Goal: Information Seeking & Learning: Learn about a topic

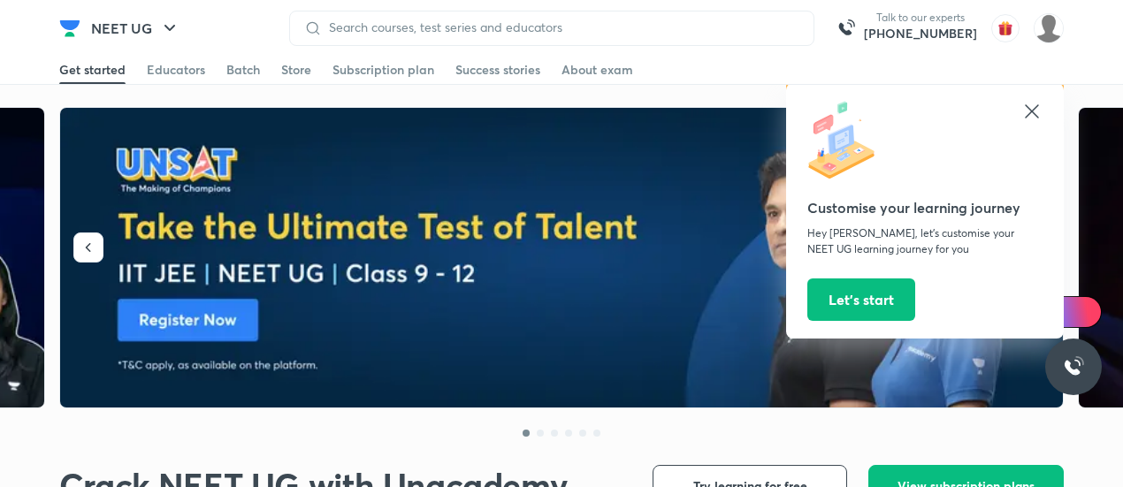
click at [1032, 108] on icon at bounding box center [1031, 111] width 21 height 21
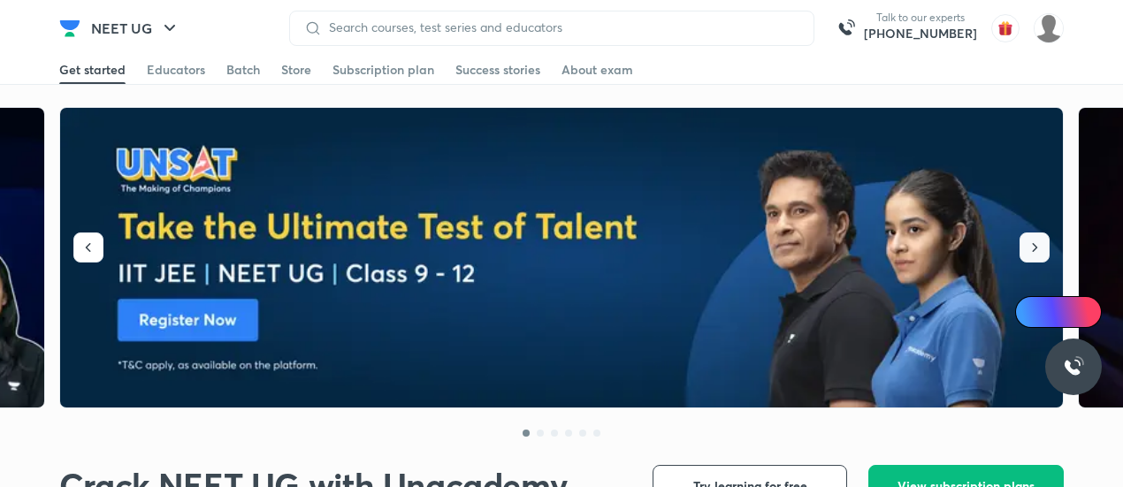
click at [1042, 247] on icon "button" at bounding box center [1035, 248] width 18 height 18
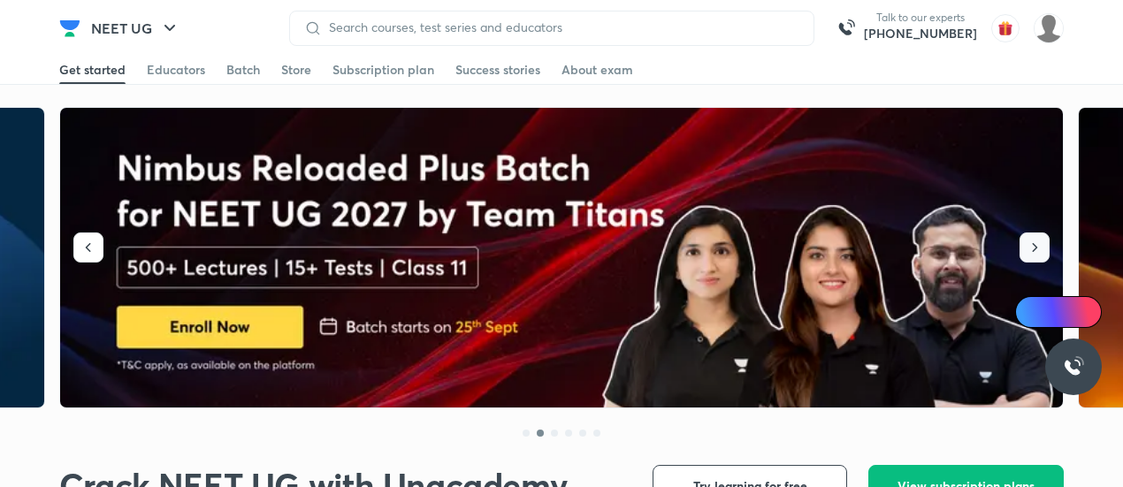
click at [1041, 247] on icon "button" at bounding box center [1035, 248] width 18 height 18
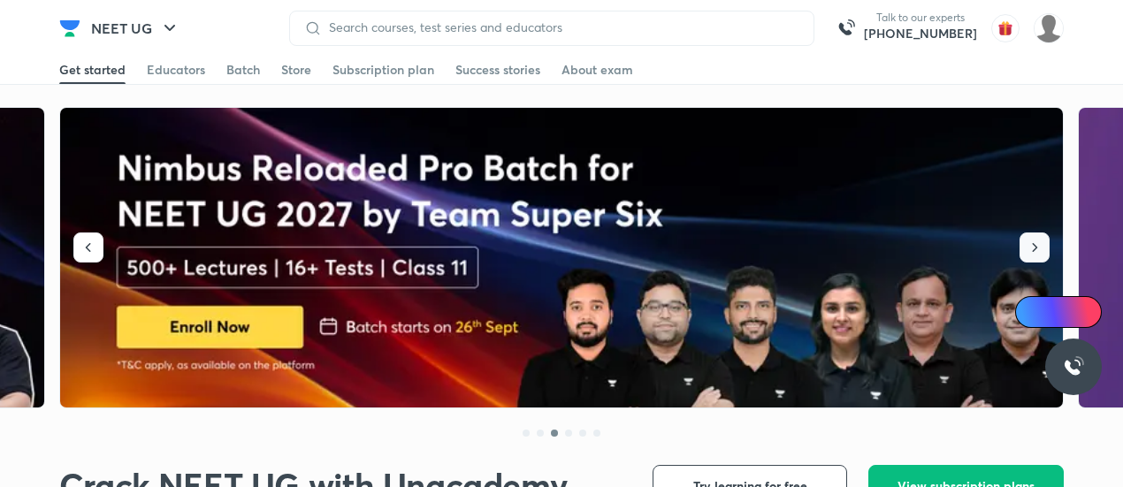
click at [1041, 247] on icon "button" at bounding box center [1035, 248] width 18 height 18
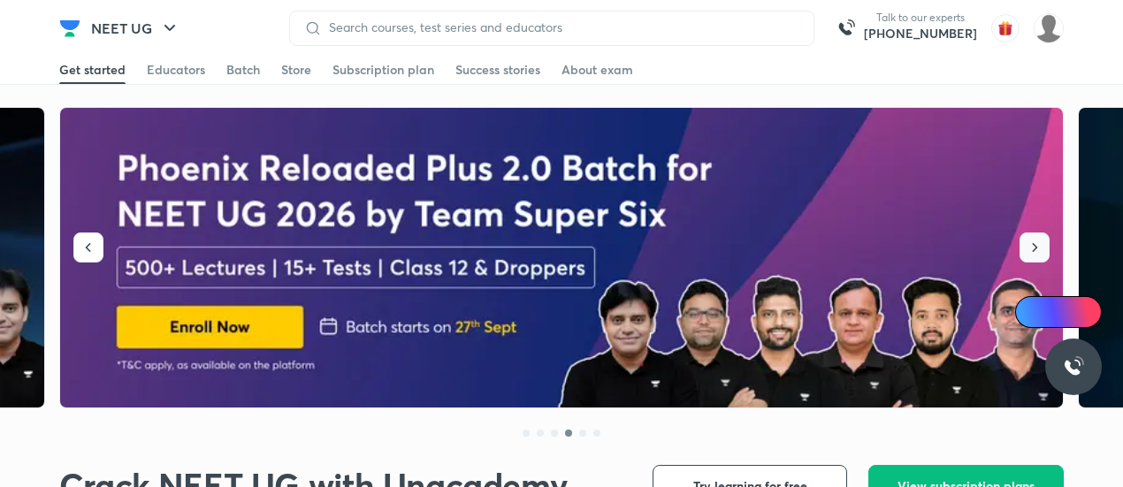
click at [1041, 247] on icon "button" at bounding box center [1035, 248] width 18 height 18
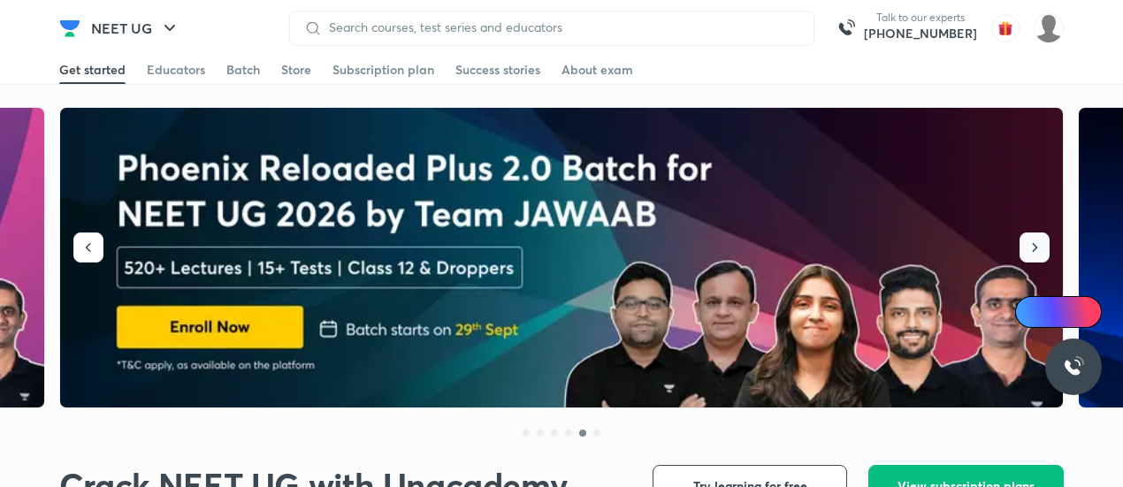
click at [1041, 247] on icon "button" at bounding box center [1035, 248] width 18 height 18
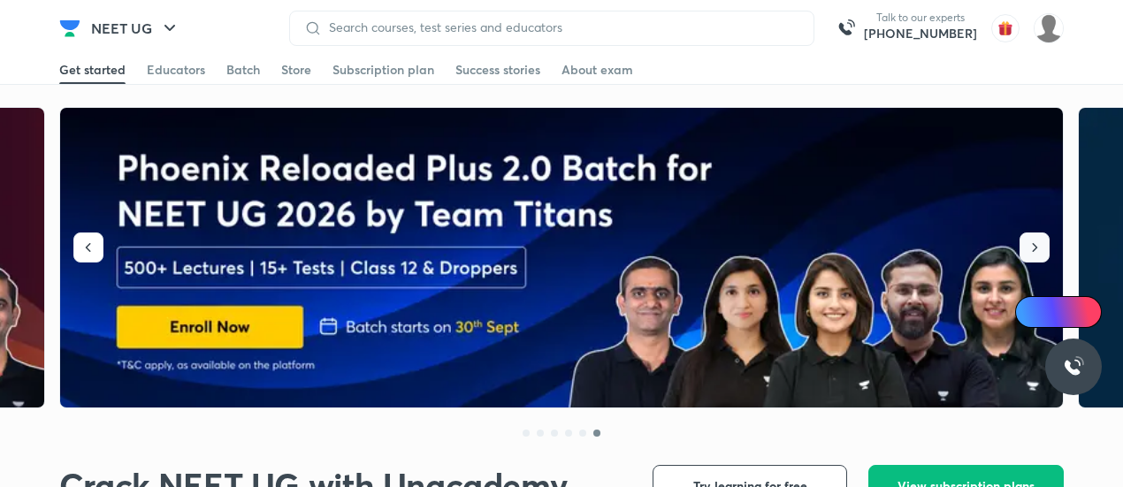
click at [1041, 247] on icon "button" at bounding box center [1035, 248] width 18 height 18
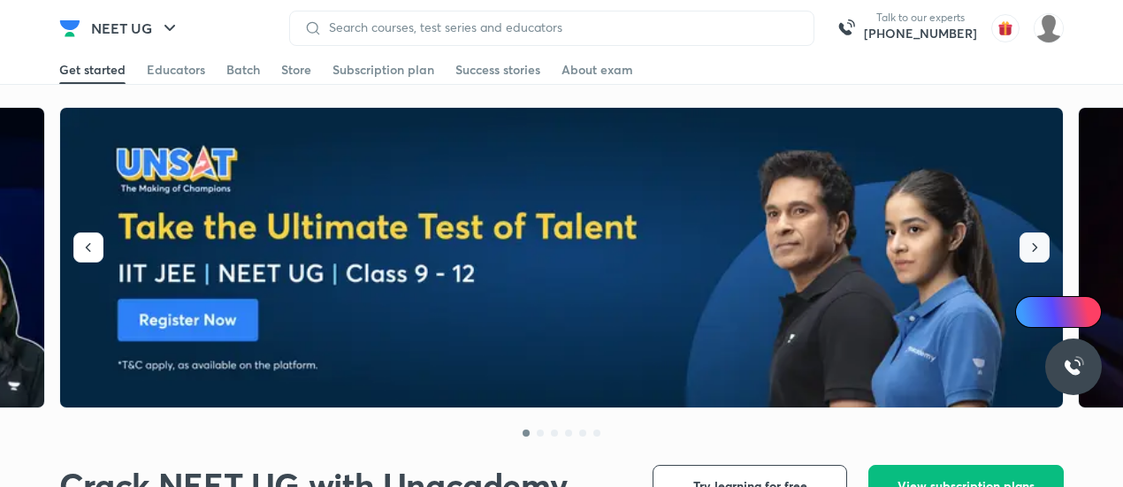
click at [1041, 247] on icon "button" at bounding box center [1035, 248] width 18 height 18
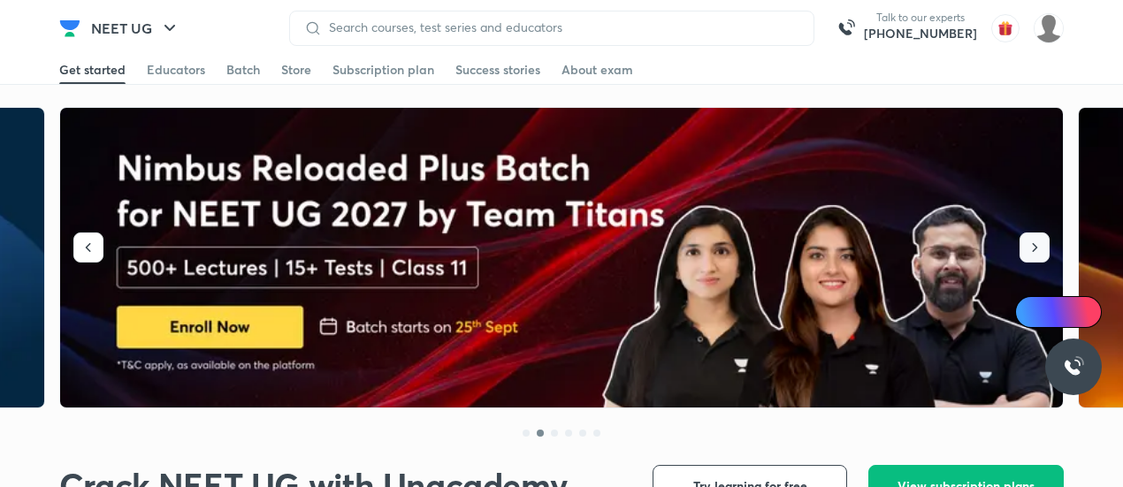
click at [1041, 247] on icon "button" at bounding box center [1035, 248] width 18 height 18
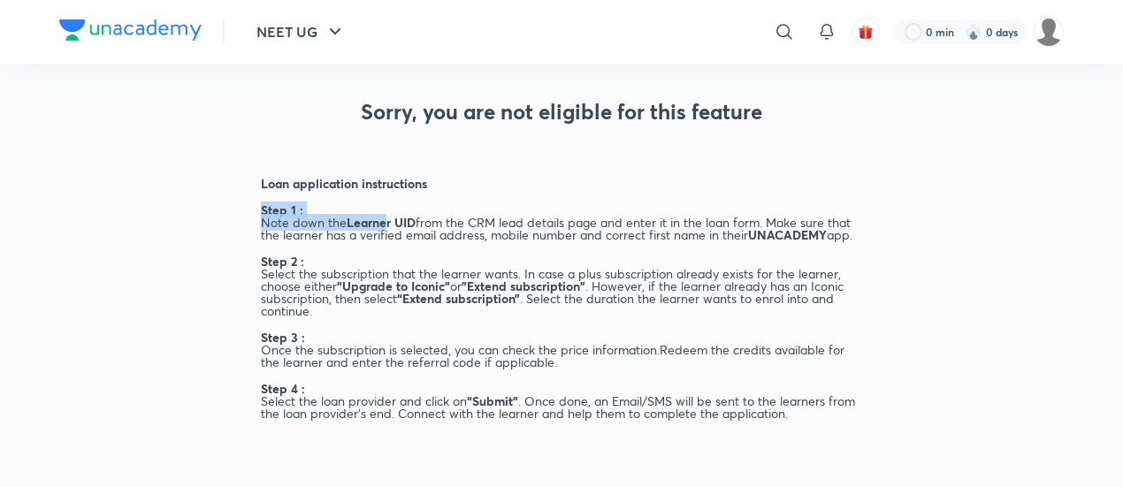
drag, startPoint x: 0, startPoint y: 0, endPoint x: 1051, endPoint y: 6, distance: 1051.3
